Goal: Task Accomplishment & Management: Manage account settings

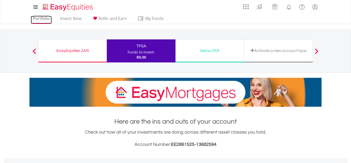
click at [44, 20] on link "Portfolio" at bounding box center [41, 20] width 21 height 8
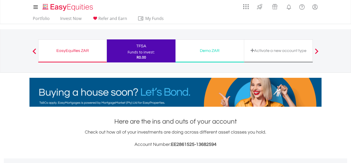
scroll to position [49, 97]
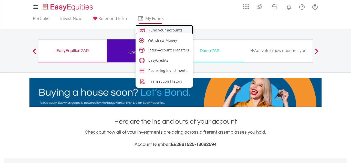
click at [152, 30] on span "Fund your accounts" at bounding box center [166, 30] width 34 height 5
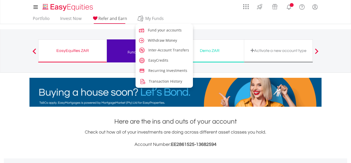
scroll to position [49, 97]
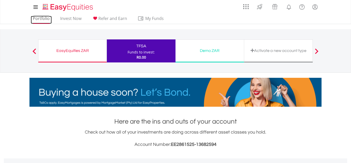
click at [40, 17] on link "Portfolio" at bounding box center [41, 20] width 21 height 8
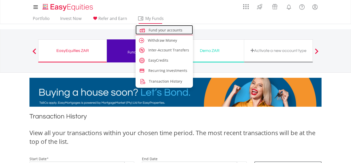
click at [152, 30] on span "Fund your accounts" at bounding box center [166, 30] width 34 height 5
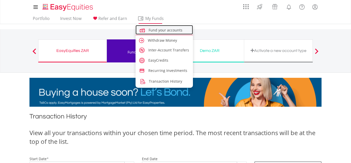
click at [168, 31] on span "Fund your accounts" at bounding box center [166, 30] width 34 height 5
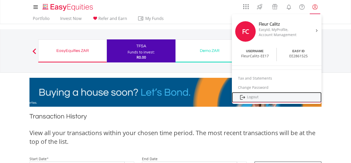
click at [254, 97] on link "Logout" at bounding box center [277, 97] width 90 height 11
